Goal: Navigation & Orientation: Find specific page/section

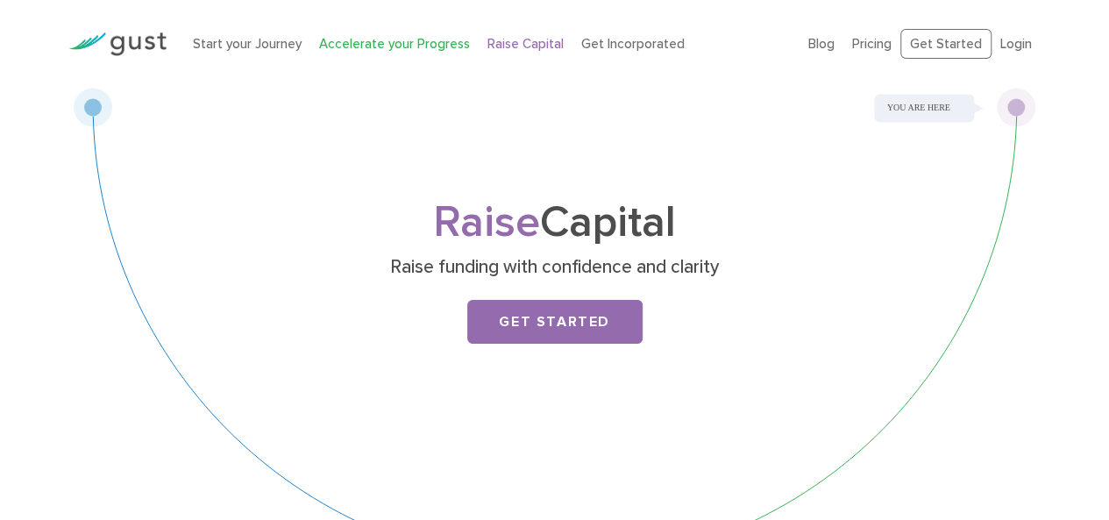
click at [385, 39] on link "Accelerate your Progress" at bounding box center [394, 44] width 151 height 16
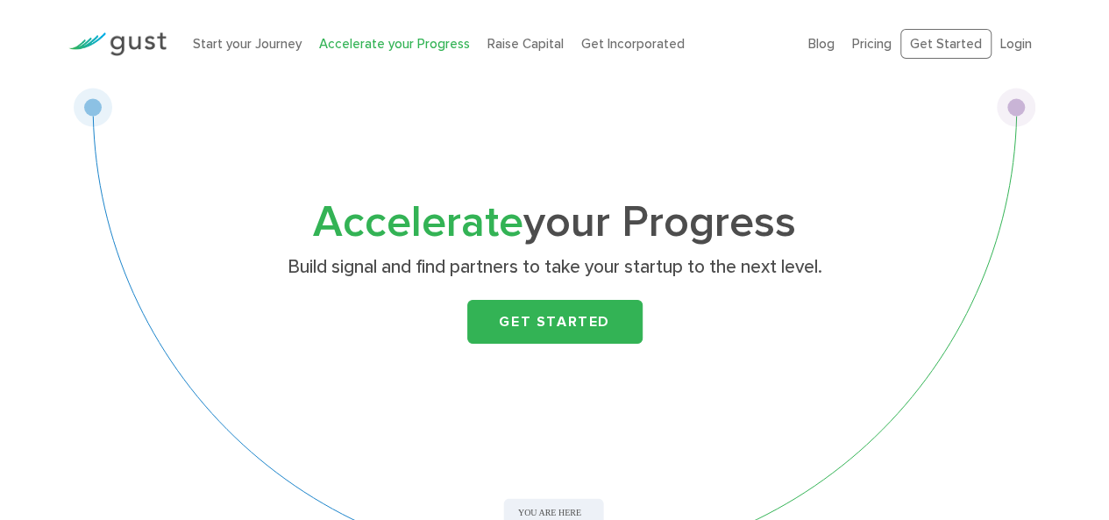
click at [240, 34] on li "Start your Journey" at bounding box center [247, 44] width 109 height 20
click at [246, 41] on link "Start your Journey" at bounding box center [247, 44] width 109 height 16
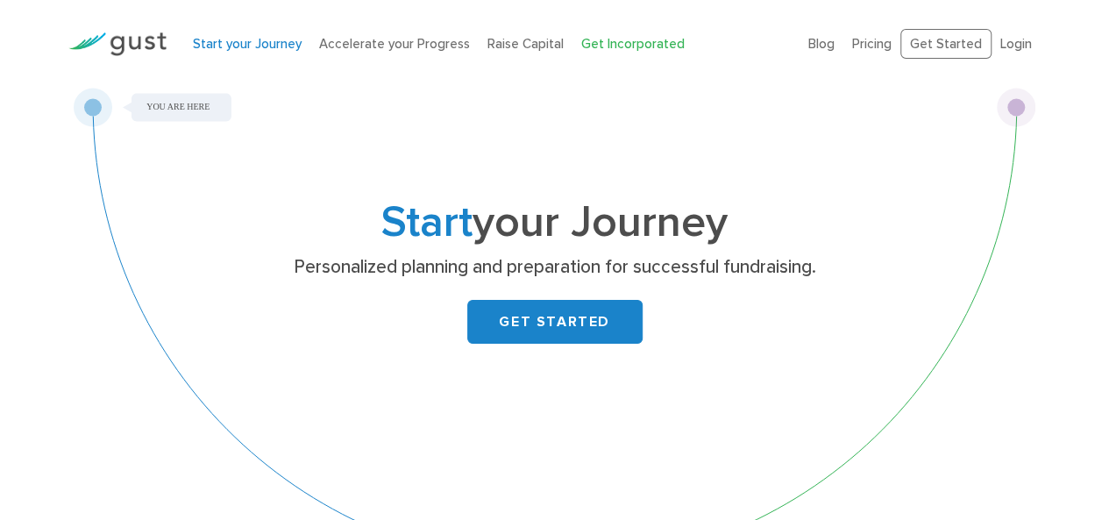
click at [607, 36] on link "Get Incorporated" at bounding box center [632, 44] width 103 height 16
